Goal: Information Seeking & Learning: Learn about a topic

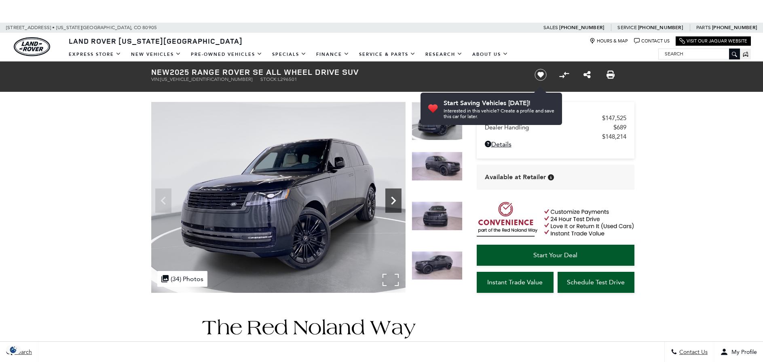
click at [388, 199] on icon "Next" at bounding box center [393, 200] width 16 height 16
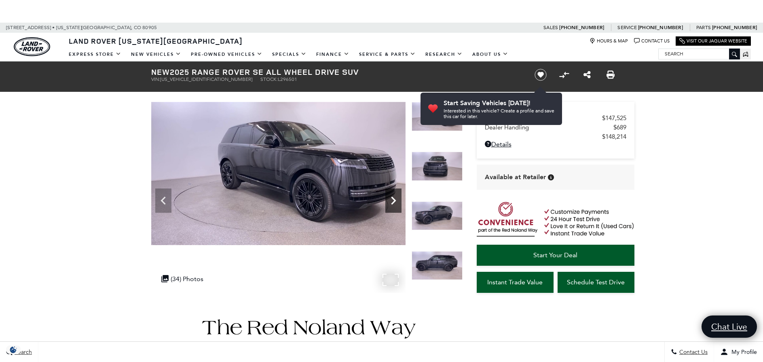
click at [388, 199] on icon "Next" at bounding box center [393, 200] width 16 height 16
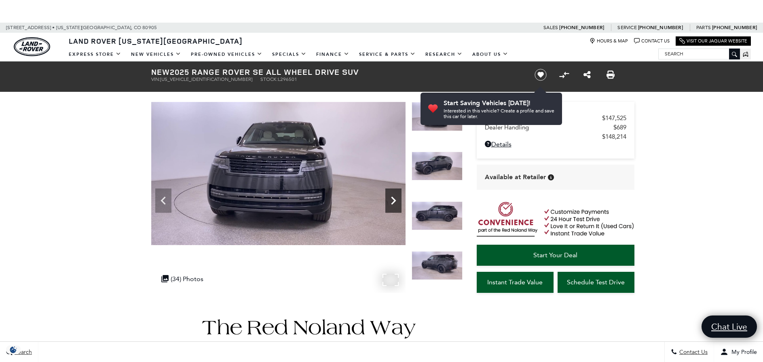
click at [388, 199] on icon "Next" at bounding box center [393, 200] width 16 height 16
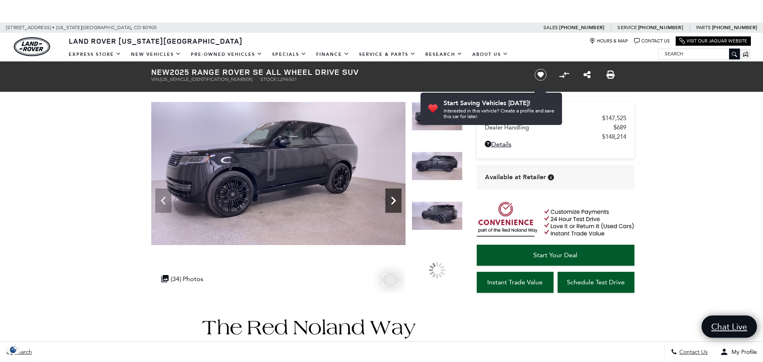
click at [388, 199] on icon "Next" at bounding box center [393, 200] width 16 height 16
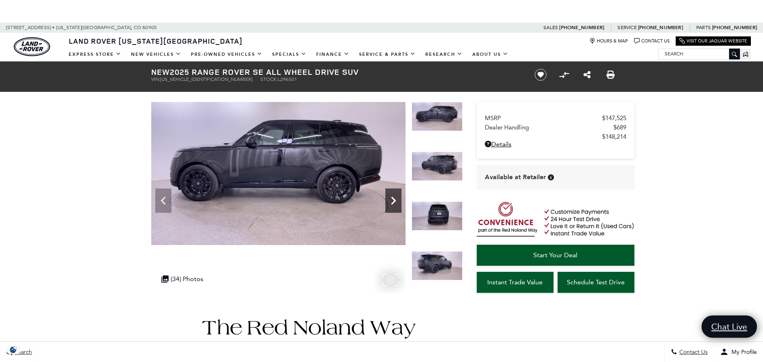
click at [389, 190] on div "Next" at bounding box center [393, 200] width 16 height 24
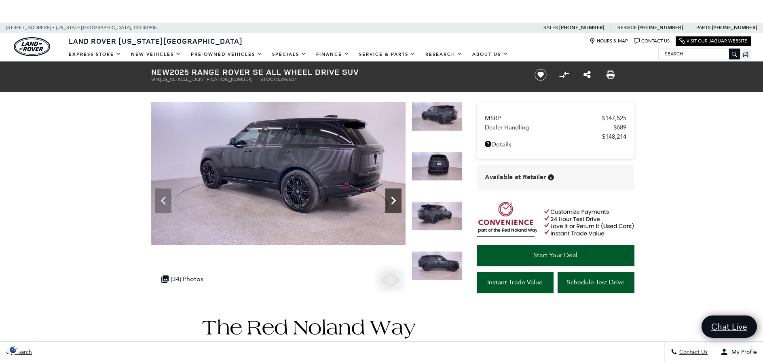
click at [388, 199] on icon "Next" at bounding box center [393, 200] width 16 height 16
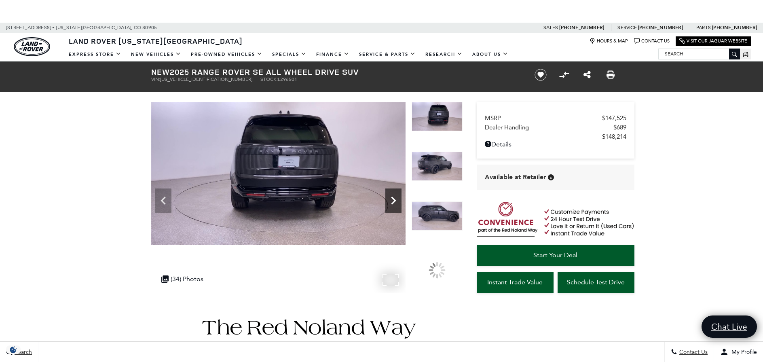
click at [389, 202] on icon "Next" at bounding box center [393, 200] width 16 height 16
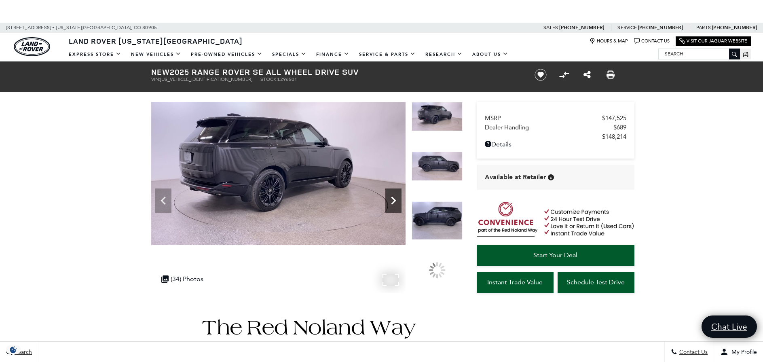
click at [389, 202] on icon "Next" at bounding box center [393, 200] width 16 height 16
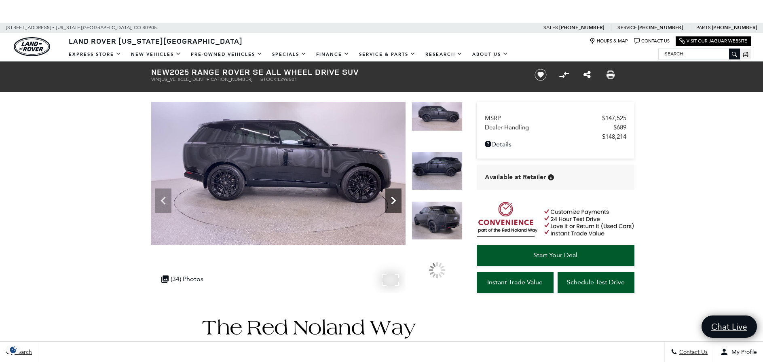
click at [389, 202] on icon "Next" at bounding box center [393, 200] width 16 height 16
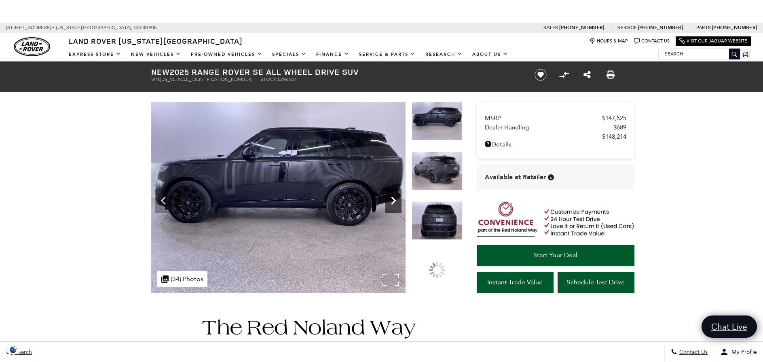
click at [389, 202] on icon "Next" at bounding box center [393, 200] width 16 height 16
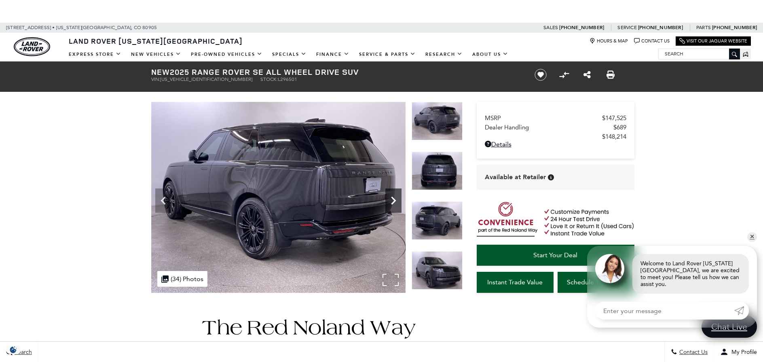
click at [389, 202] on icon "Next" at bounding box center [393, 200] width 16 height 16
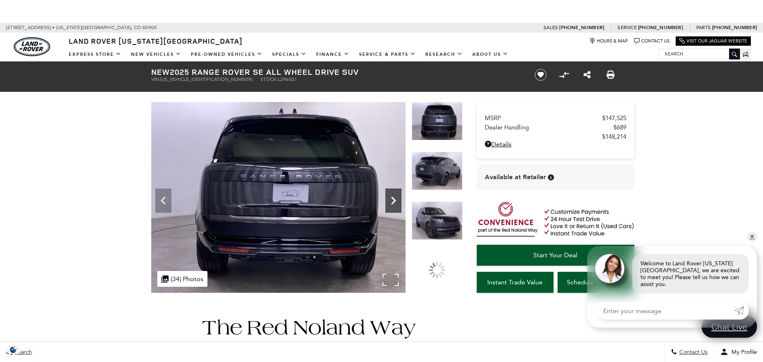
click at [389, 202] on icon "Next" at bounding box center [393, 200] width 16 height 16
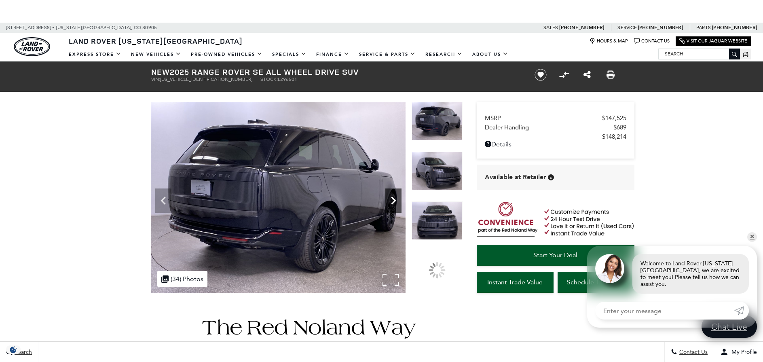
click at [389, 202] on icon "Next" at bounding box center [393, 200] width 16 height 16
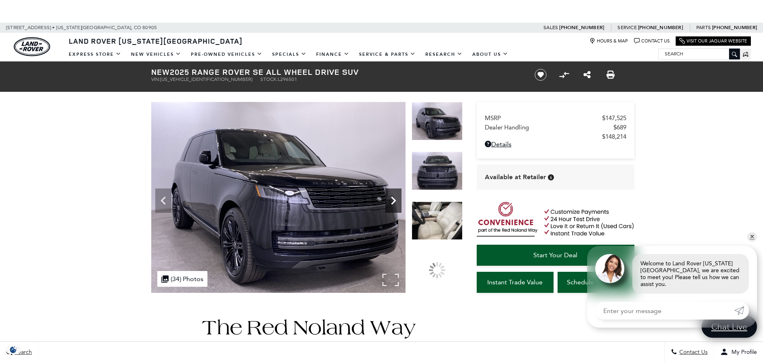
click at [389, 202] on icon "Next" at bounding box center [393, 200] width 16 height 16
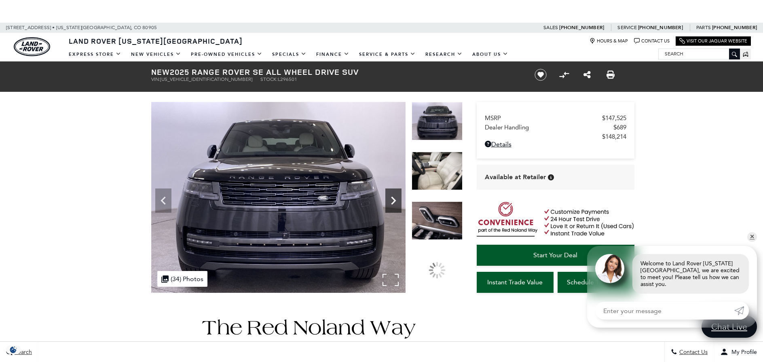
click at [389, 202] on icon "Next" at bounding box center [393, 200] width 16 height 16
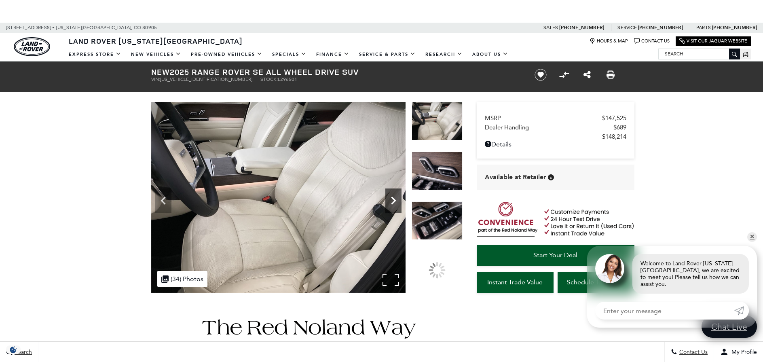
click at [389, 202] on icon "Next" at bounding box center [393, 200] width 16 height 16
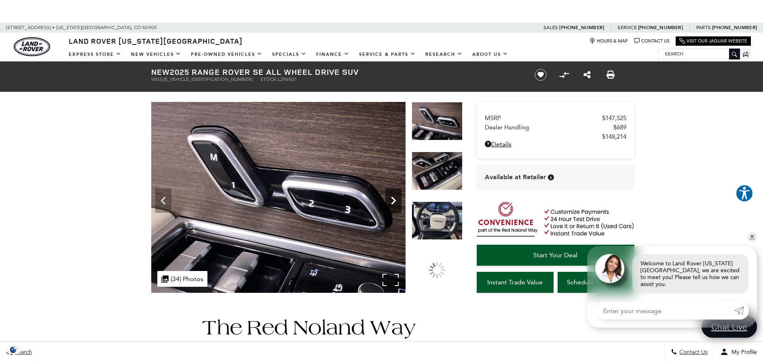
click at [389, 202] on icon "Next" at bounding box center [393, 200] width 16 height 16
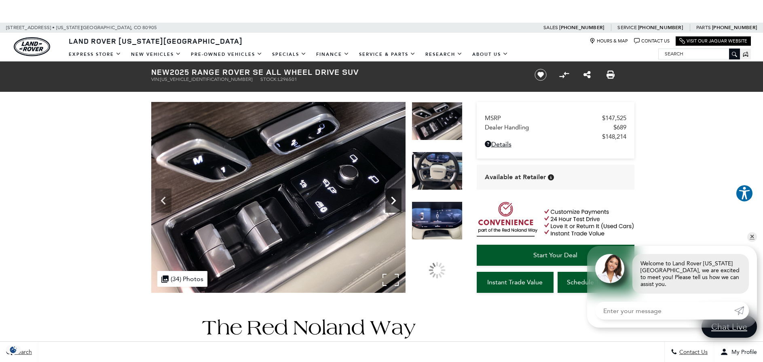
click at [389, 202] on icon "Next" at bounding box center [393, 200] width 16 height 16
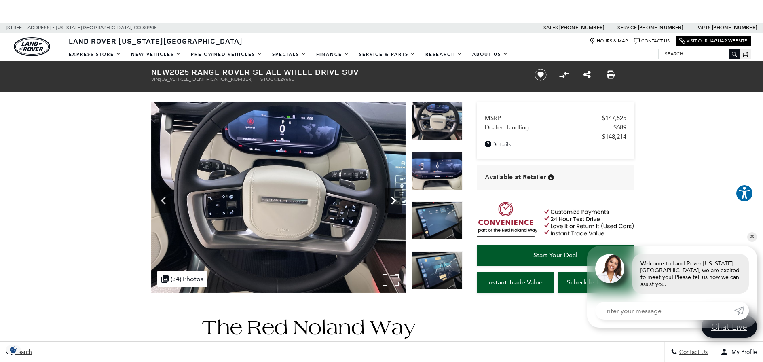
click at [389, 202] on icon "Next" at bounding box center [393, 200] width 16 height 16
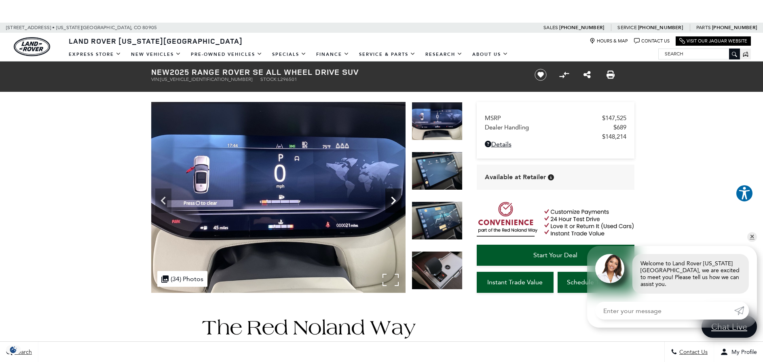
click at [389, 202] on icon "Next" at bounding box center [393, 200] width 16 height 16
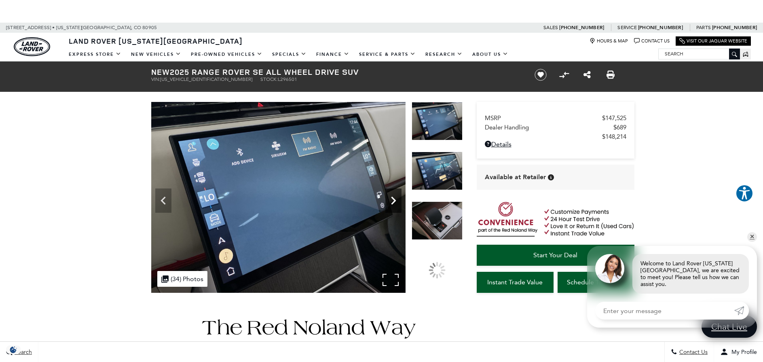
click at [389, 202] on icon "Next" at bounding box center [393, 200] width 16 height 16
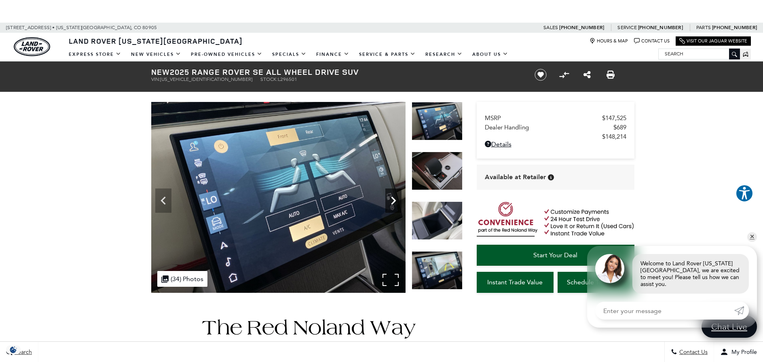
click at [399, 202] on icon "Next" at bounding box center [393, 200] width 16 height 16
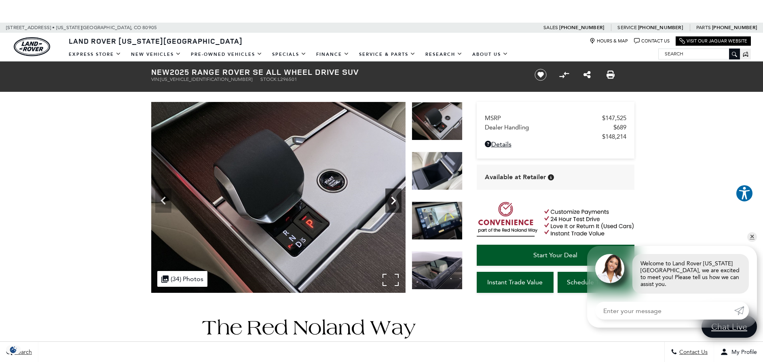
click at [397, 198] on icon "Next" at bounding box center [393, 200] width 16 height 16
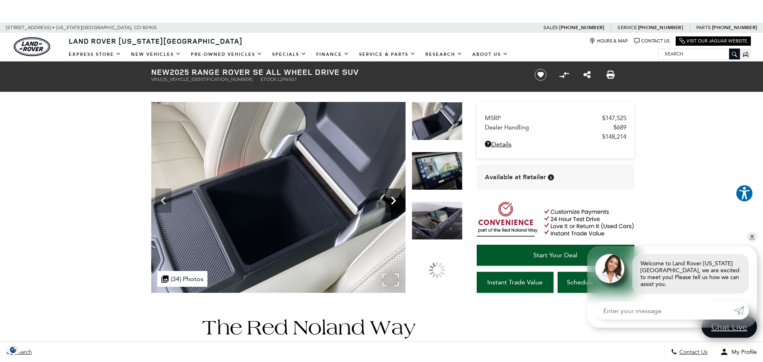
click at [397, 198] on icon "Next" at bounding box center [393, 200] width 16 height 16
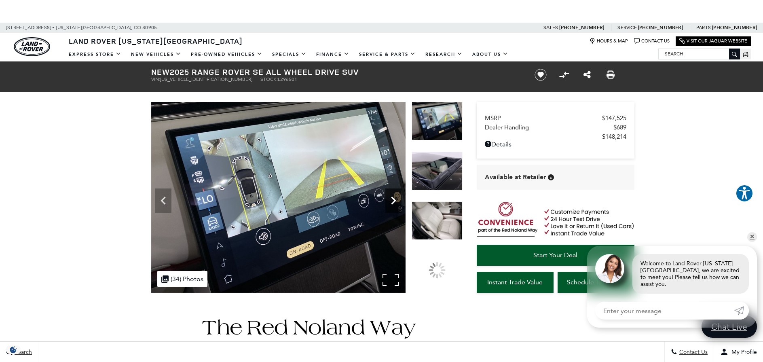
click at [397, 198] on icon "Next" at bounding box center [393, 200] width 16 height 16
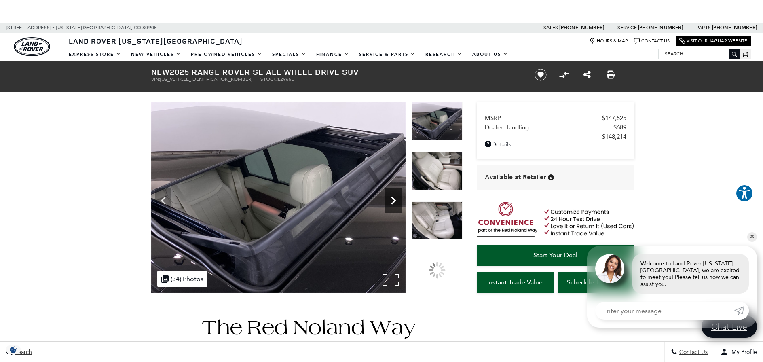
click at [397, 198] on icon "Next" at bounding box center [393, 200] width 16 height 16
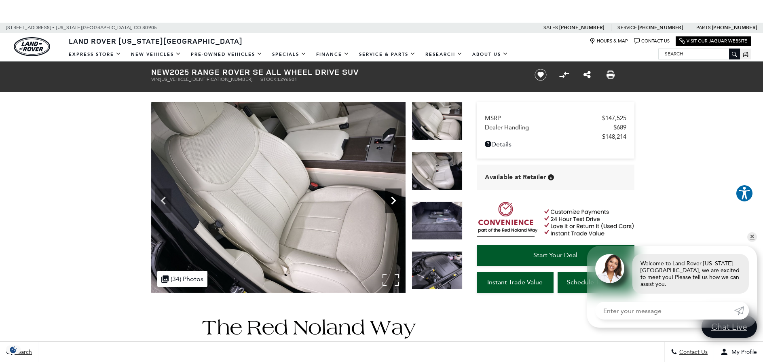
click at [397, 198] on icon "Next" at bounding box center [393, 200] width 16 height 16
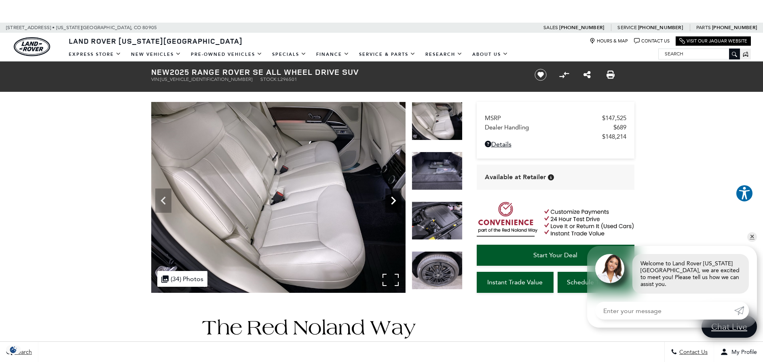
click at [397, 198] on icon "Next" at bounding box center [393, 200] width 16 height 16
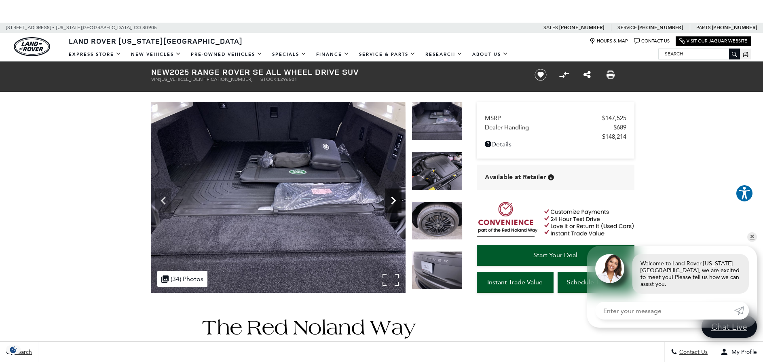
click at [397, 198] on icon "Next" at bounding box center [393, 200] width 16 height 16
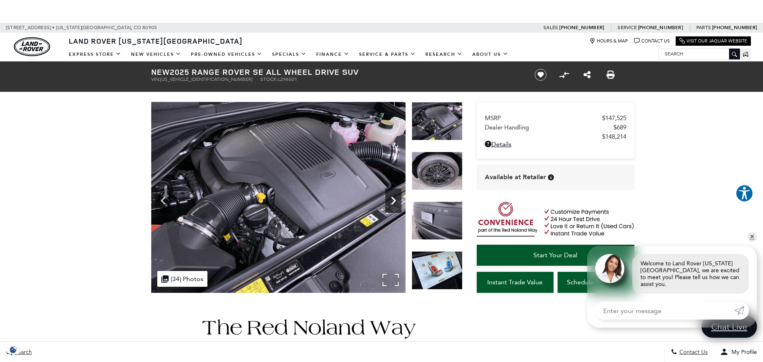
click at [397, 198] on icon "Next" at bounding box center [393, 200] width 16 height 16
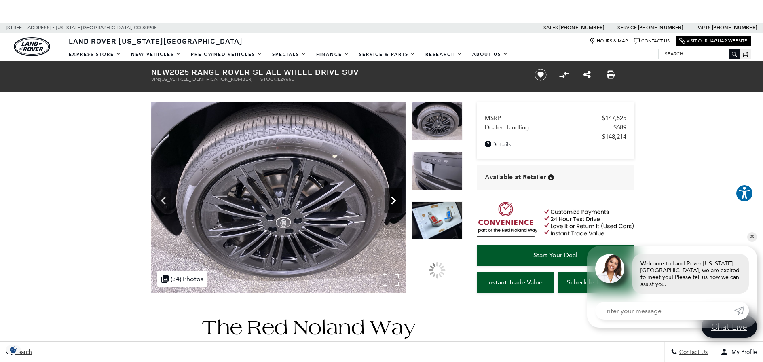
click at [397, 198] on icon "Next" at bounding box center [393, 200] width 16 height 16
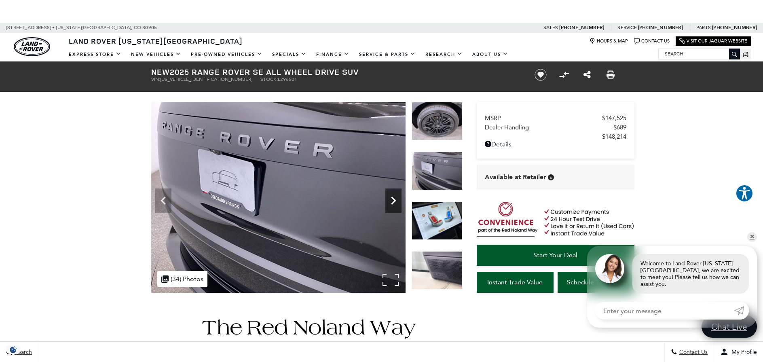
click at [397, 198] on icon "Next" at bounding box center [393, 200] width 16 height 16
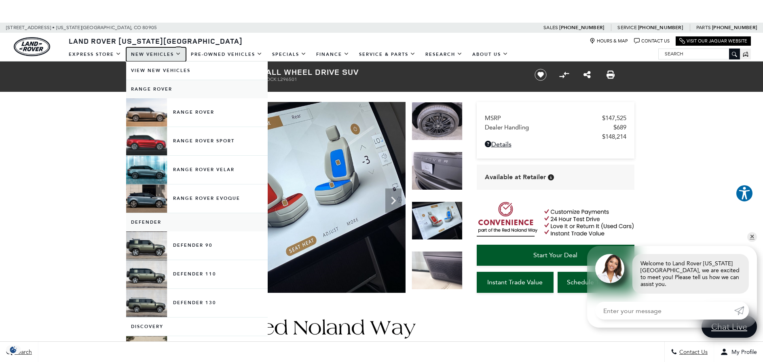
click at [143, 54] on link "New Vehicles" at bounding box center [156, 54] width 60 height 14
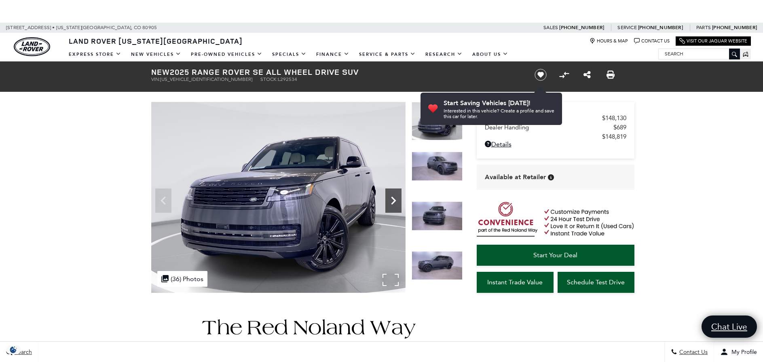
click at [392, 202] on icon "Next" at bounding box center [393, 200] width 16 height 16
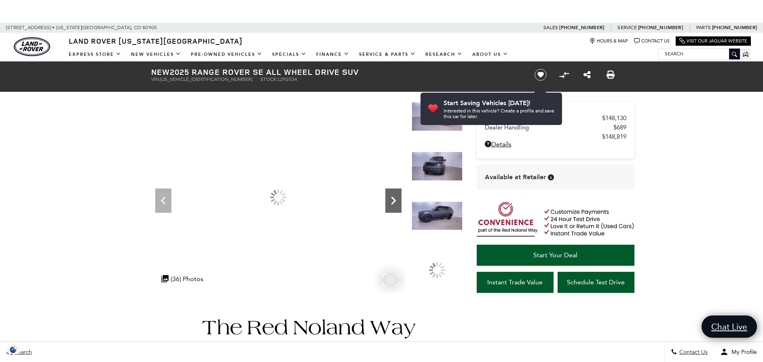
click at [392, 202] on icon "Next" at bounding box center [393, 200] width 16 height 16
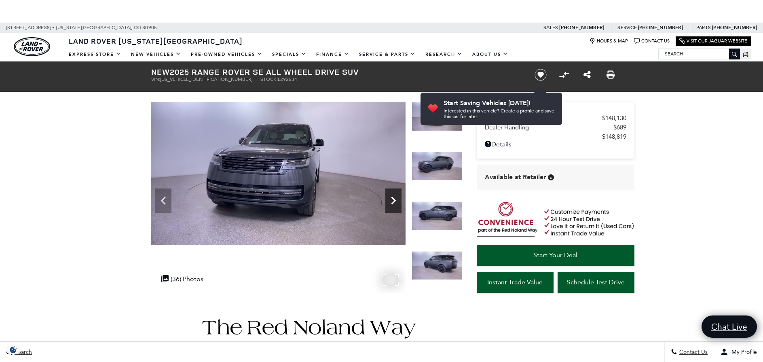
click at [392, 202] on icon "Next" at bounding box center [393, 200] width 16 height 16
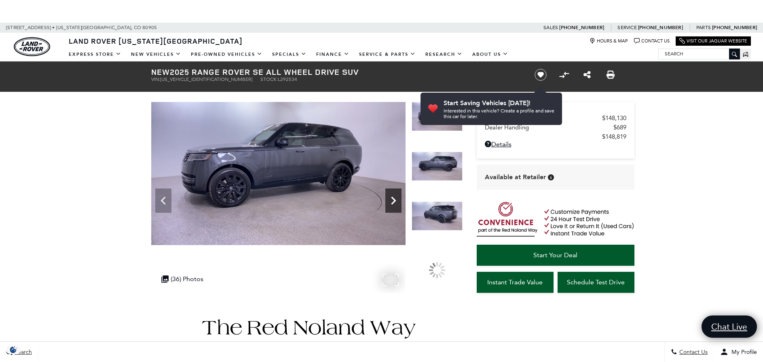
click at [392, 202] on icon "Next" at bounding box center [393, 200] width 16 height 16
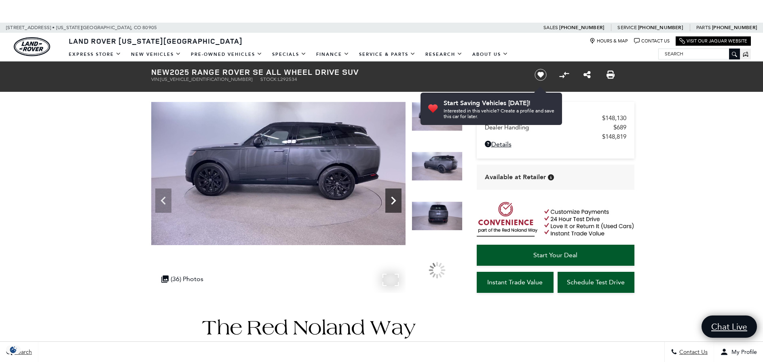
click at [392, 202] on icon "Next" at bounding box center [393, 200] width 16 height 16
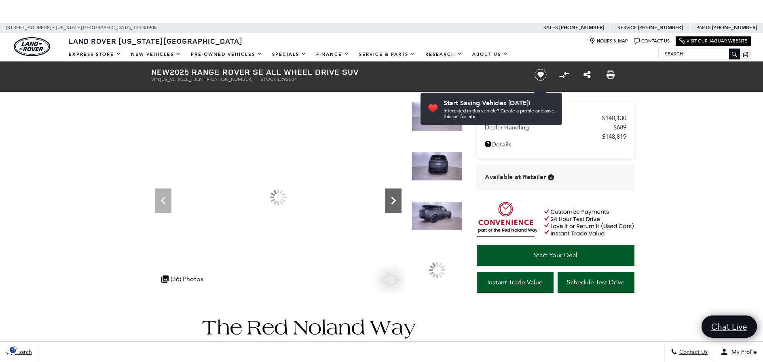
click at [392, 202] on icon "Next" at bounding box center [393, 200] width 16 height 16
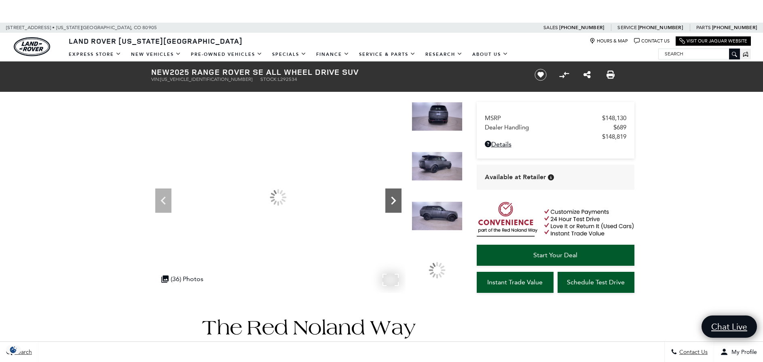
click at [392, 202] on icon "Next" at bounding box center [393, 200] width 16 height 16
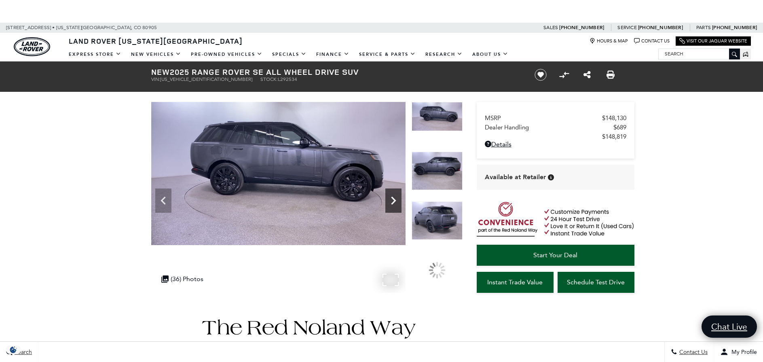
click at [392, 202] on icon "Next" at bounding box center [393, 200] width 16 height 16
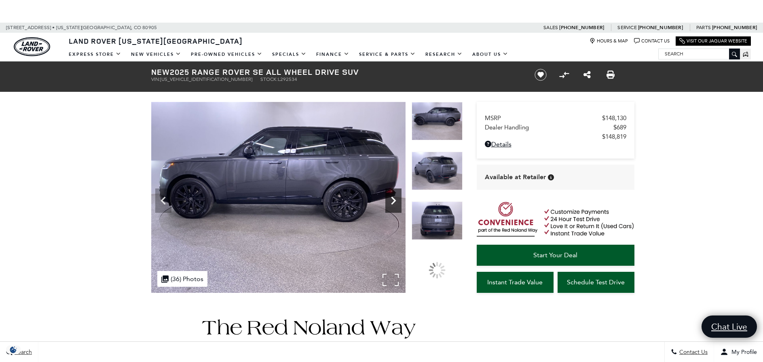
click at [392, 202] on icon "Next" at bounding box center [393, 200] width 16 height 16
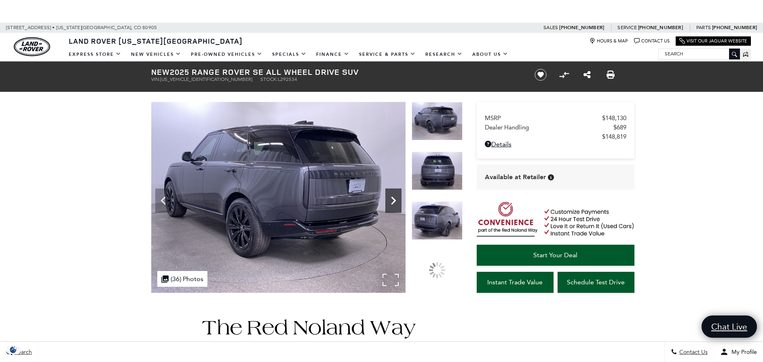
click at [392, 202] on icon "Next" at bounding box center [393, 200] width 16 height 16
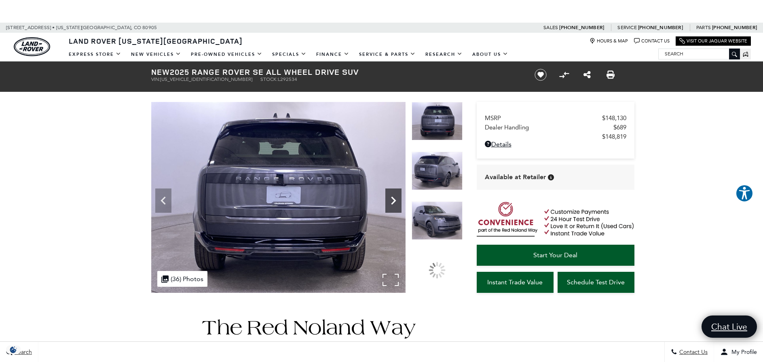
click at [392, 202] on icon "Next" at bounding box center [393, 200] width 16 height 16
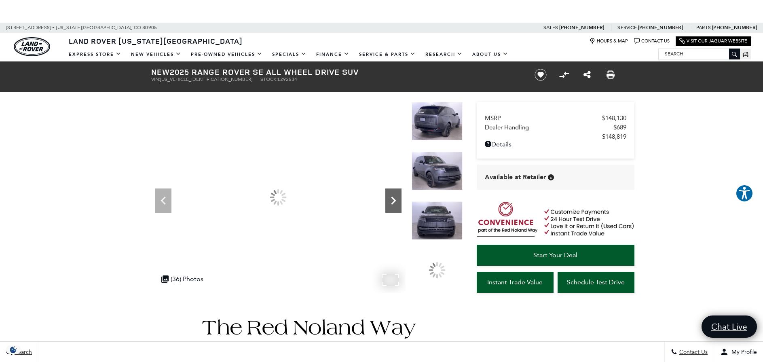
click at [392, 202] on icon "Next" at bounding box center [393, 200] width 16 height 16
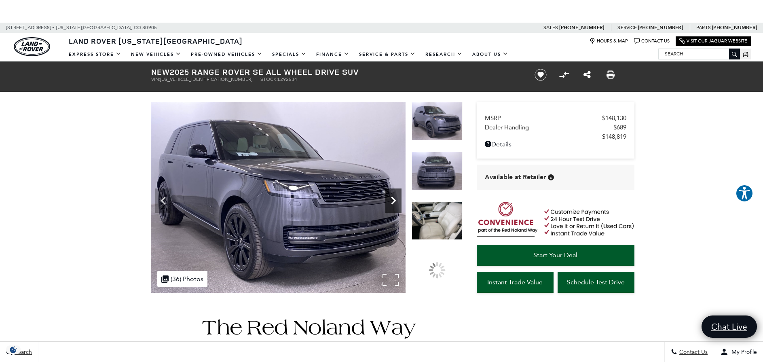
click at [392, 202] on icon "Next" at bounding box center [393, 200] width 16 height 16
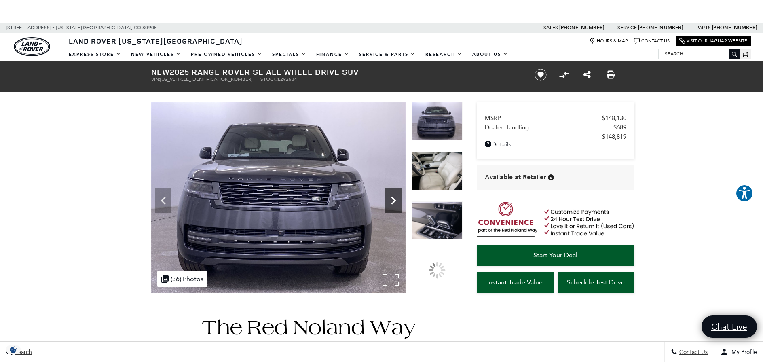
click at [392, 202] on icon "Next" at bounding box center [393, 200] width 16 height 16
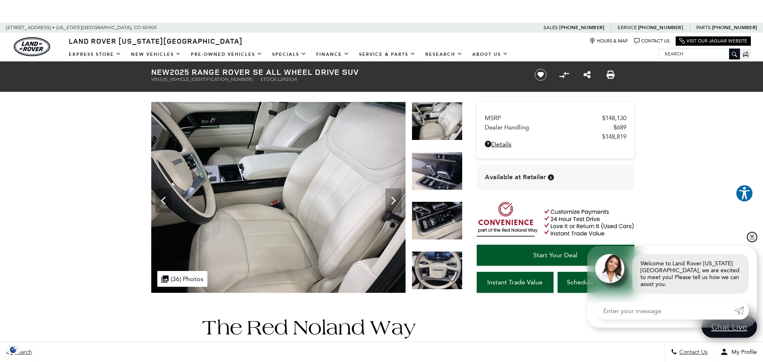
click at [751, 242] on link "✕" at bounding box center [752, 237] width 10 height 10
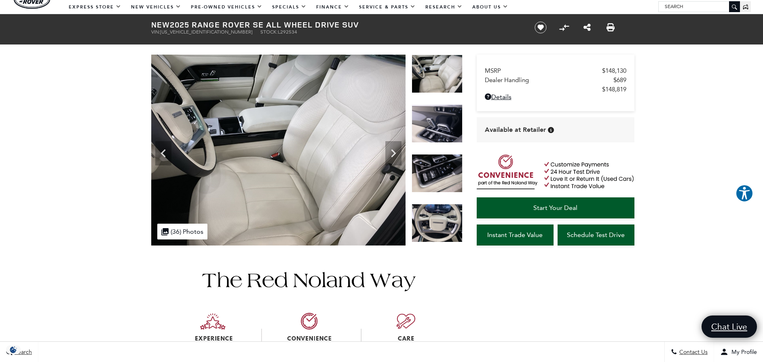
scroll to position [162, 0]
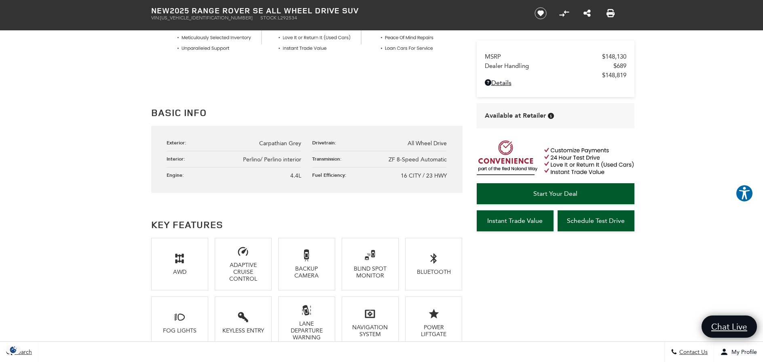
scroll to position [0, 0]
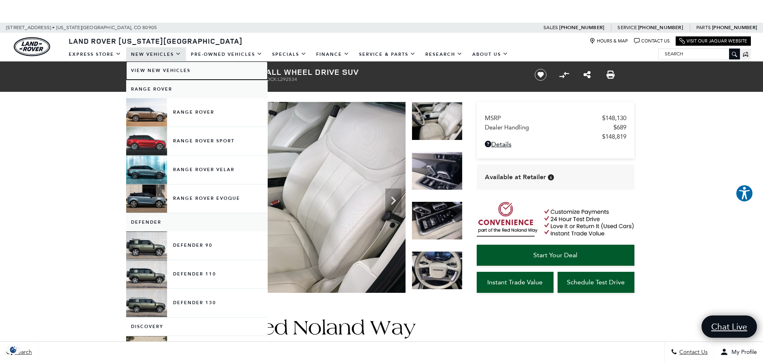
click at [162, 61] on link "View New Vehicles" at bounding box center [196, 70] width 141 height 18
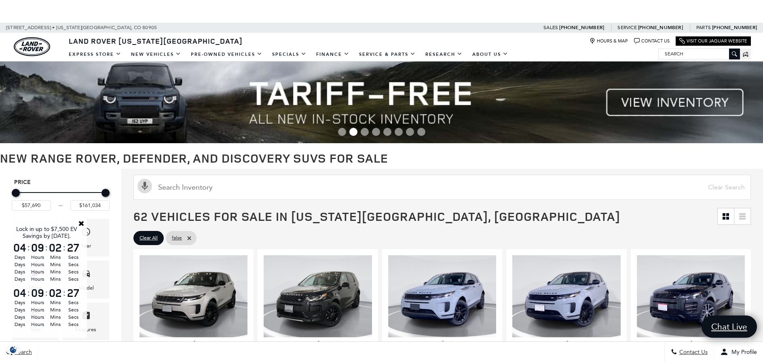
click at [357, 42] on div "Land Rover Colorado Springs Hours & Map Contact Us Visit Our Jaguar Website" at bounding box center [381, 40] width 763 height 14
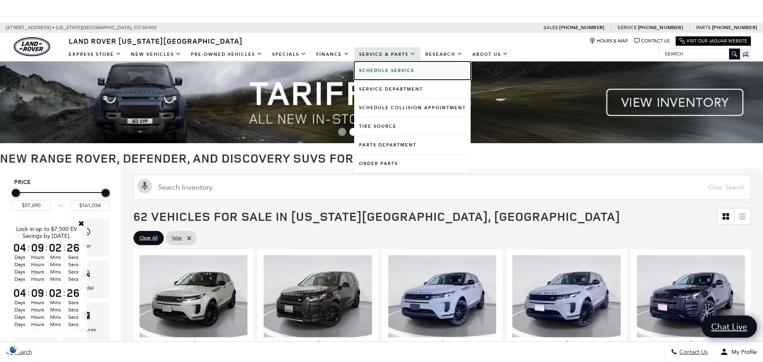
click at [367, 69] on b "Schedule Service" at bounding box center [387, 70] width 56 height 6
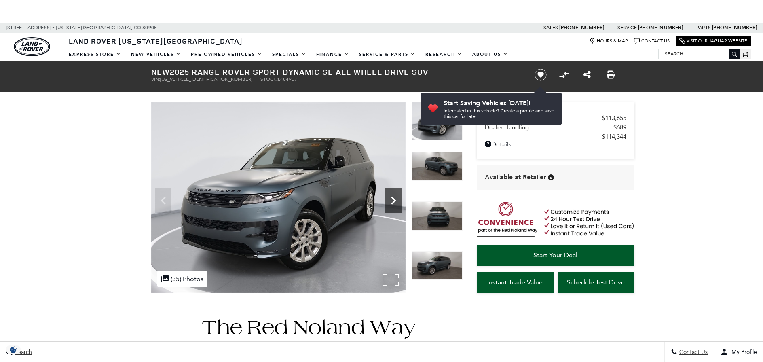
click at [392, 196] on icon "Next" at bounding box center [393, 200] width 16 height 16
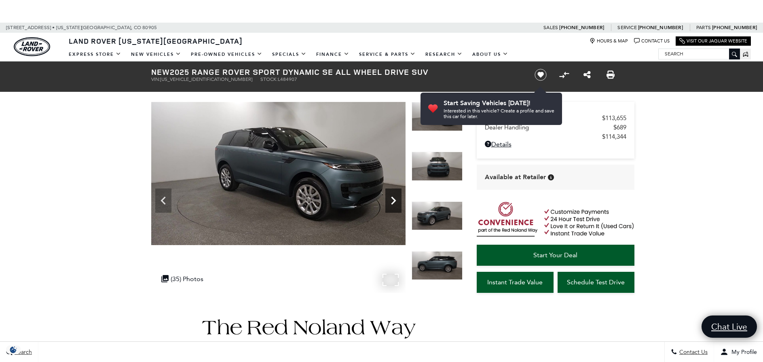
click at [392, 196] on icon "Next" at bounding box center [393, 200] width 16 height 16
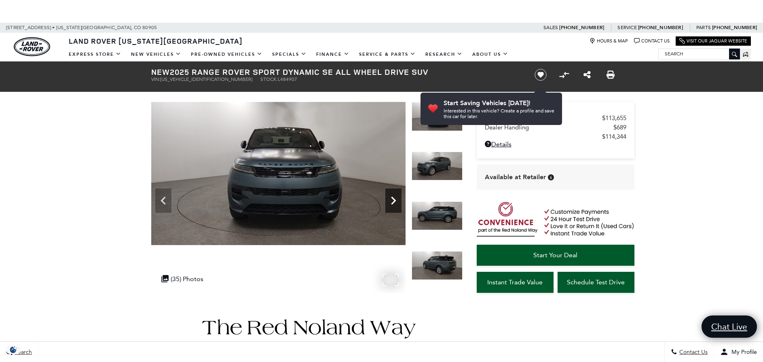
click at [392, 196] on icon "Next" at bounding box center [393, 200] width 16 height 16
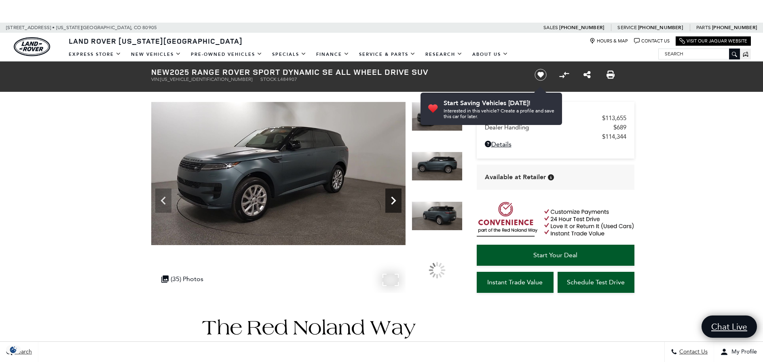
click at [392, 196] on icon "Next" at bounding box center [393, 200] width 16 height 16
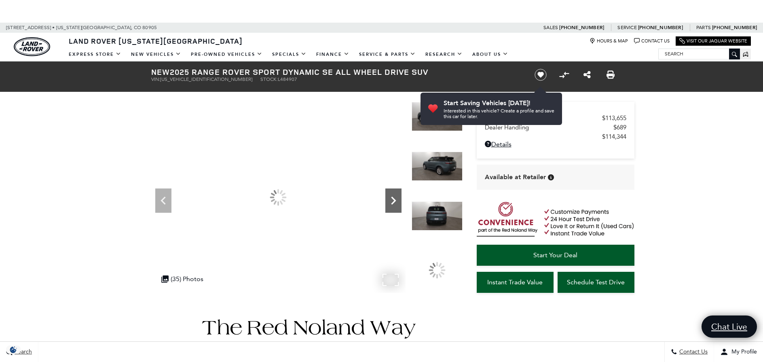
click at [392, 196] on icon "Next" at bounding box center [393, 200] width 16 height 16
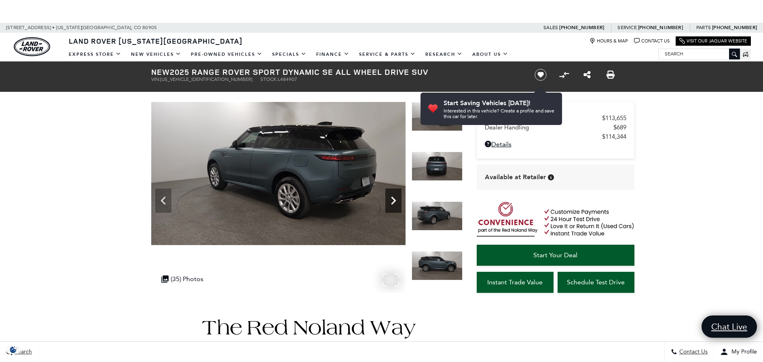
click at [392, 196] on icon "Next" at bounding box center [393, 200] width 16 height 16
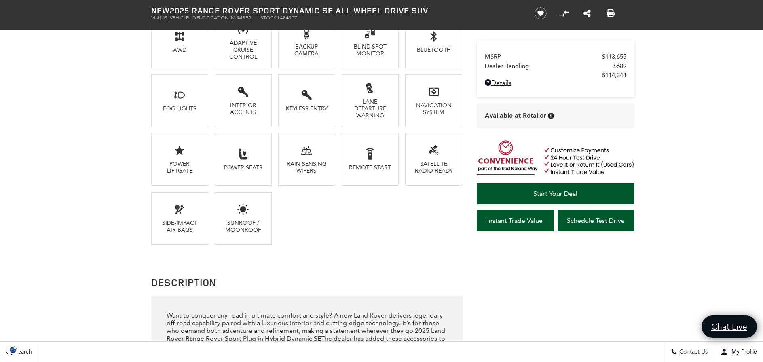
scroll to position [525, 0]
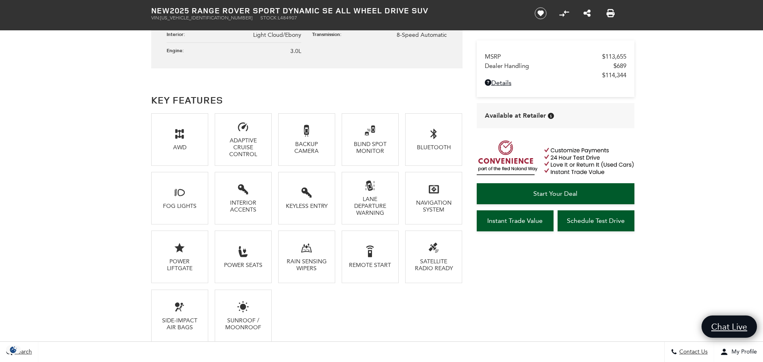
click at [224, 140] on div "Adaptive Cruise Control" at bounding box center [243, 147] width 44 height 21
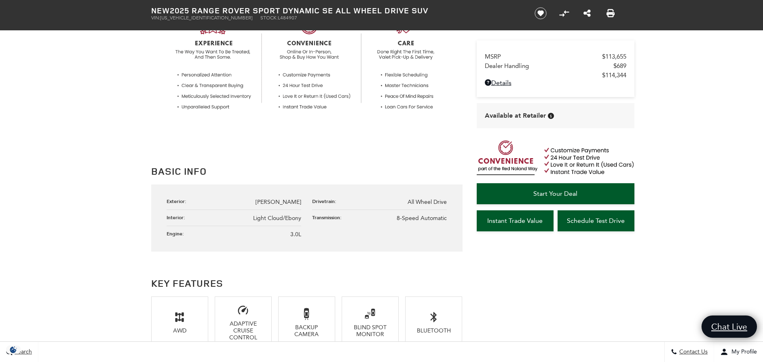
scroll to position [0, 0]
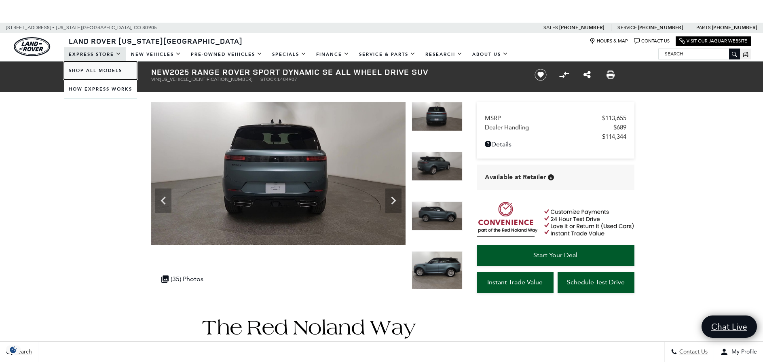
click at [96, 66] on link "Shop All Models" at bounding box center [100, 70] width 73 height 18
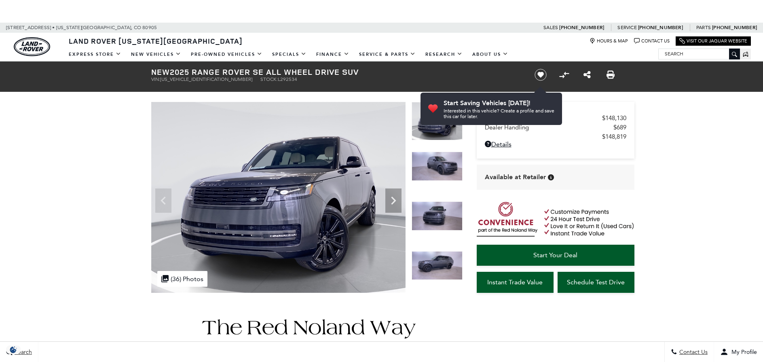
click at [315, 185] on img at bounding box center [278, 197] width 254 height 191
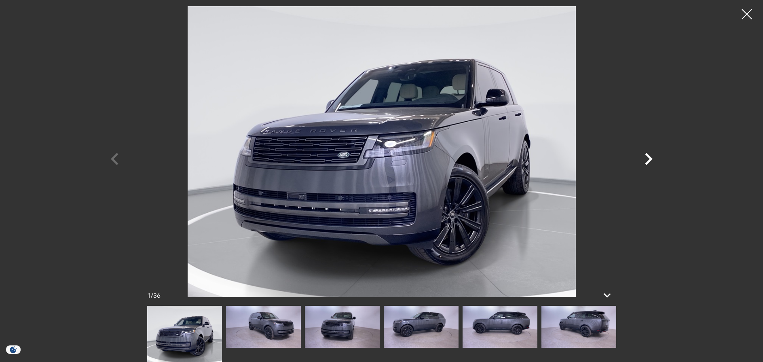
click at [657, 171] on icon "Next" at bounding box center [648, 159] width 24 height 24
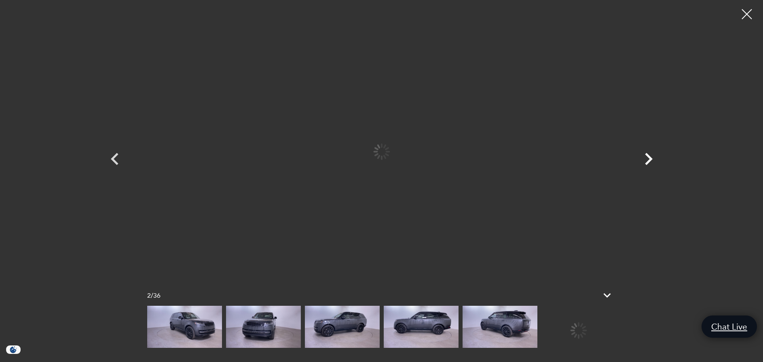
click at [647, 158] on icon "Next" at bounding box center [648, 159] width 24 height 24
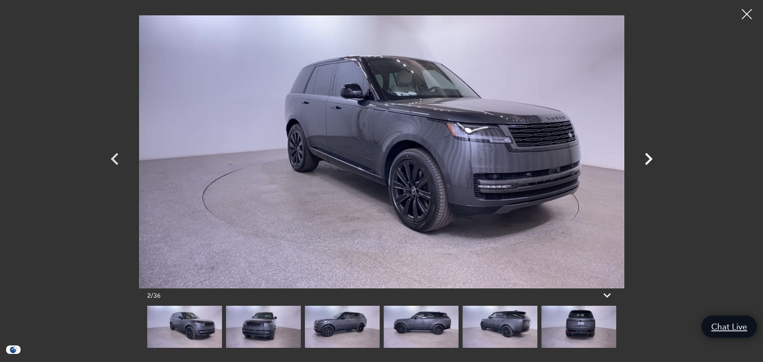
click at [646, 157] on icon "Next" at bounding box center [648, 159] width 24 height 24
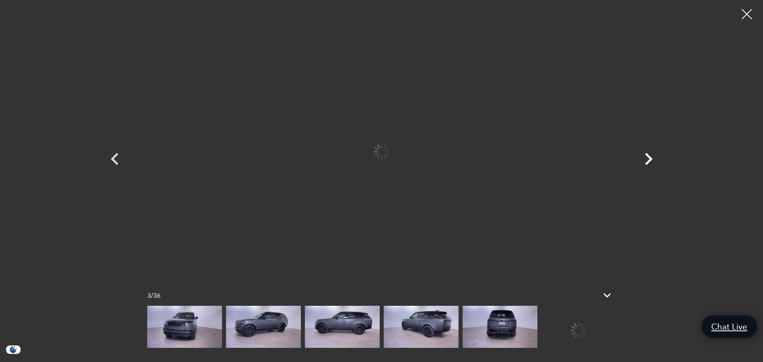
click at [646, 157] on icon "Next" at bounding box center [648, 159] width 24 height 24
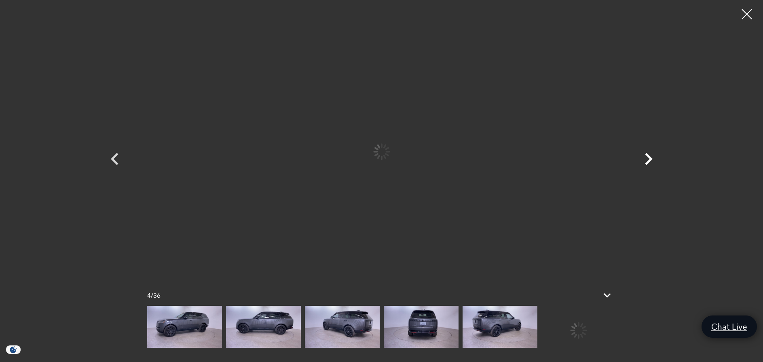
click at [646, 157] on icon "Next" at bounding box center [648, 159] width 24 height 24
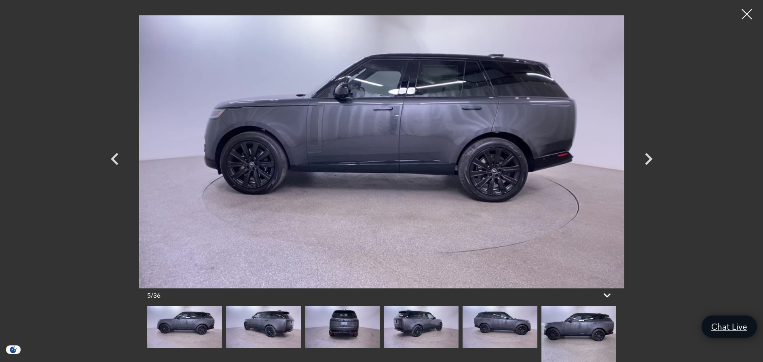
click at [741, 12] on div at bounding box center [746, 14] width 20 height 20
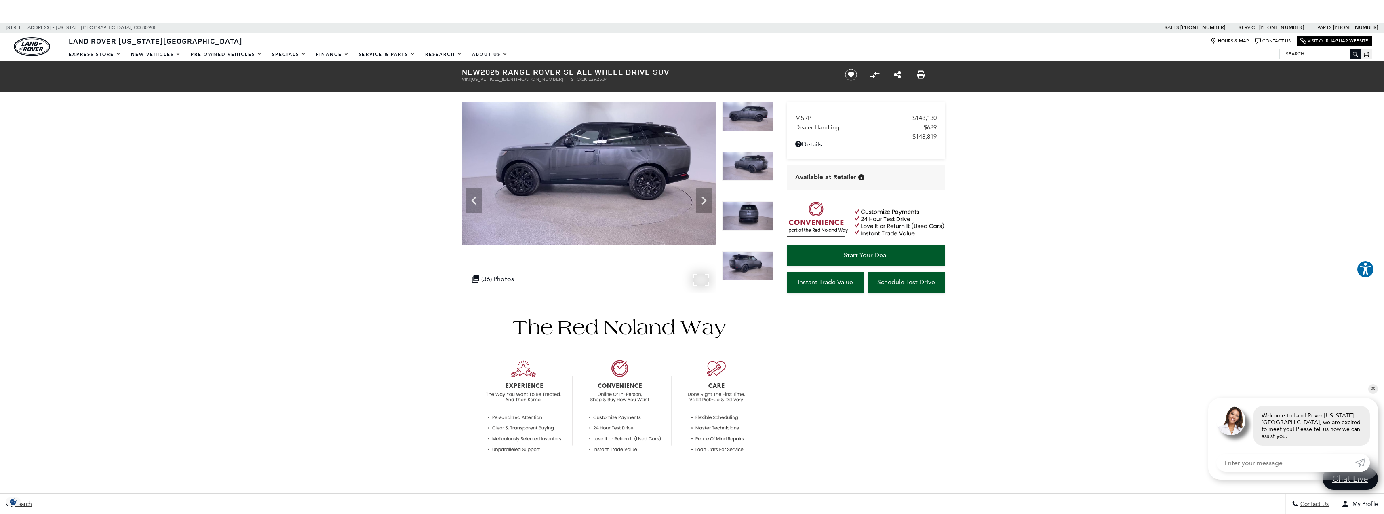
click at [675, 178] on img at bounding box center [589, 173] width 254 height 143
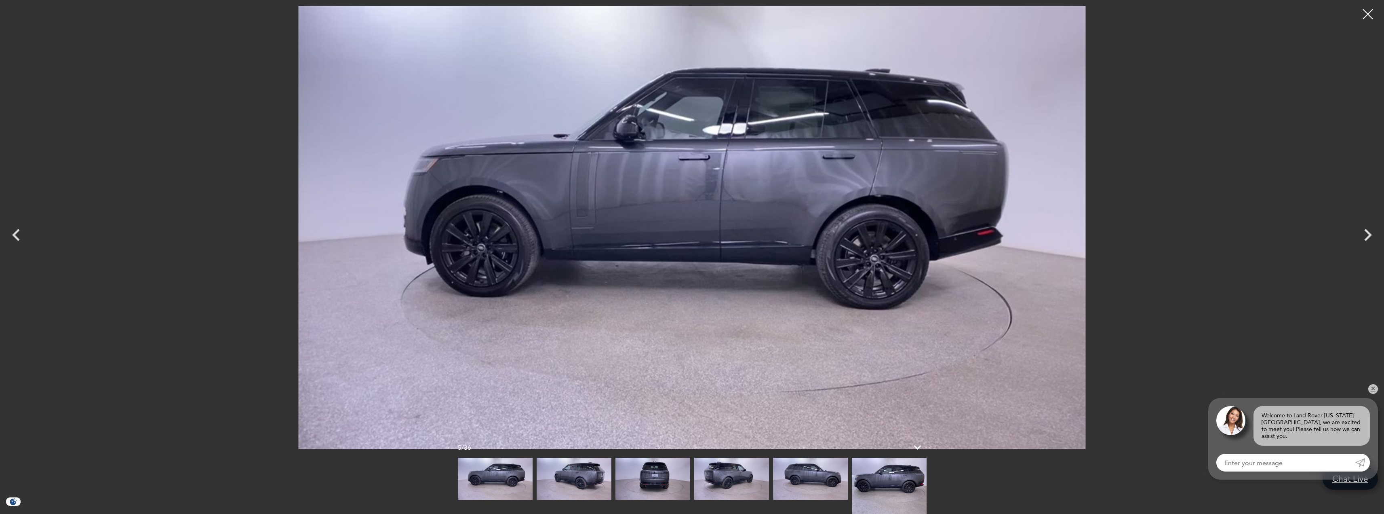
scroll to position [16, 0]
